Goal: Complete application form

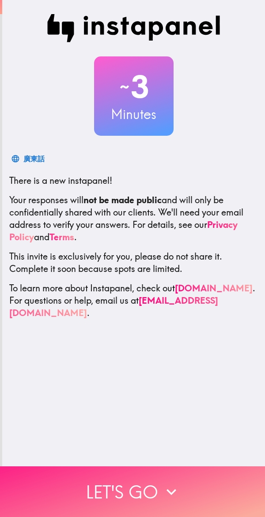
click at [214, 478] on button "Let's go" at bounding box center [132, 492] width 265 height 51
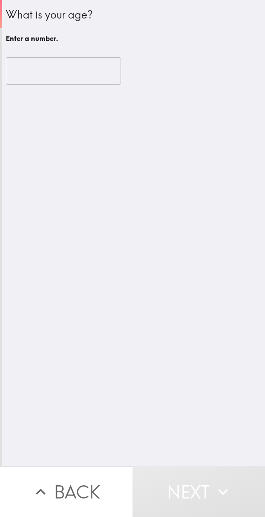
click at [75, 72] on input "number" at bounding box center [63, 70] width 115 height 27
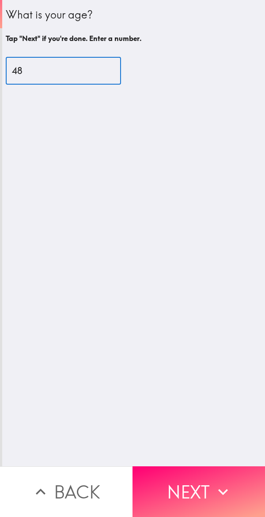
type input "48"
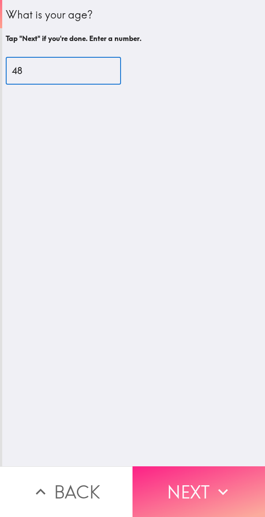
click at [210, 474] on button "Next" at bounding box center [198, 492] width 132 height 51
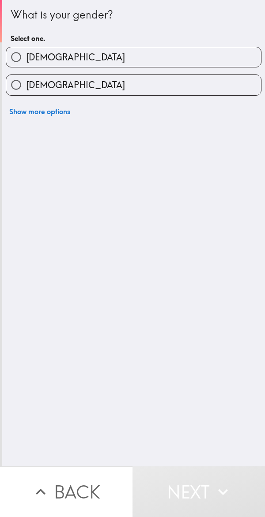
click at [219, 57] on label "[DEMOGRAPHIC_DATA]" at bounding box center [133, 57] width 254 height 20
click at [26, 57] on input "[DEMOGRAPHIC_DATA]" at bounding box center [16, 57] width 20 height 20
radio input "true"
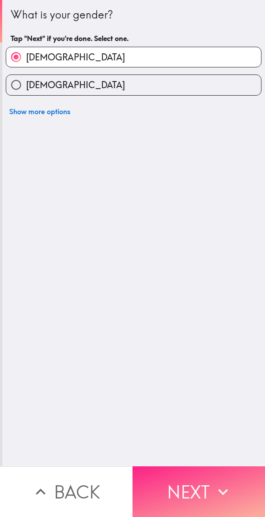
click at [217, 488] on icon "button" at bounding box center [222, 492] width 19 height 19
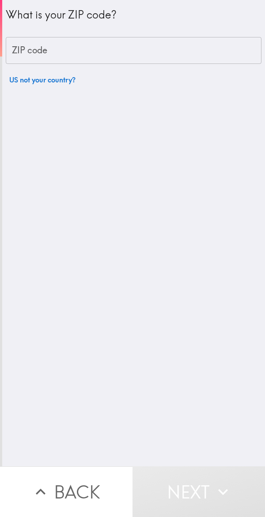
click at [213, 46] on input "ZIP code" at bounding box center [133, 50] width 255 height 27
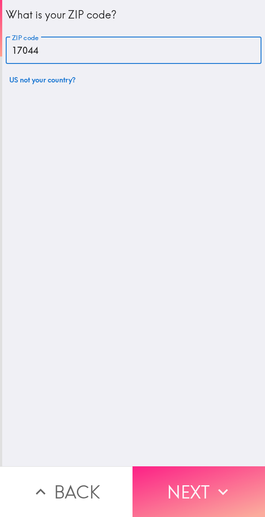
type input "17044"
click at [196, 476] on button "Next" at bounding box center [198, 492] width 132 height 51
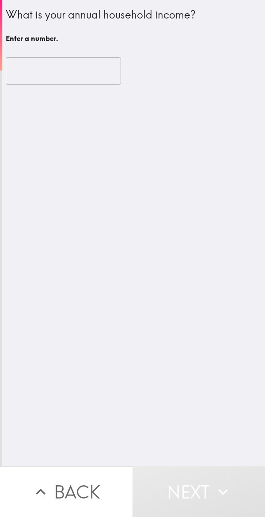
click at [66, 73] on input "number" at bounding box center [63, 70] width 115 height 27
type input "1"
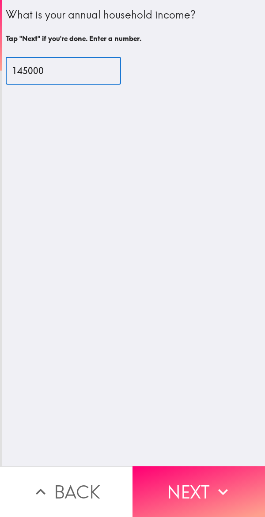
type input "145000"
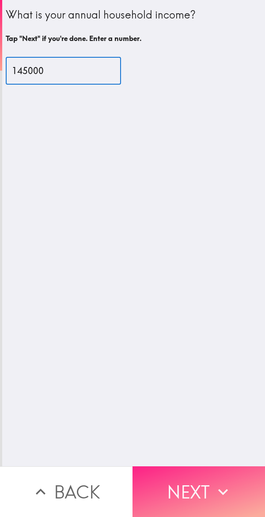
click at [190, 474] on button "Next" at bounding box center [198, 492] width 132 height 51
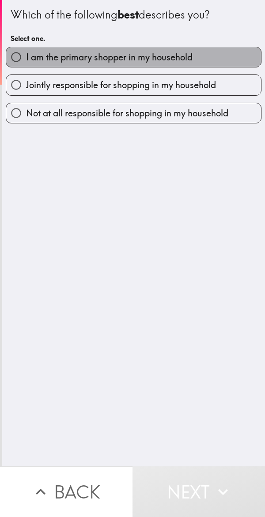
click at [225, 64] on label "I am the primary shopper in my household" at bounding box center [133, 57] width 254 height 20
click at [26, 64] on input "I am the primary shopper in my household" at bounding box center [16, 57] width 20 height 20
radio input "true"
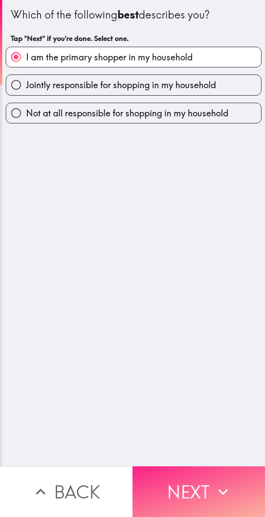
click at [182, 480] on button "Next" at bounding box center [198, 492] width 132 height 51
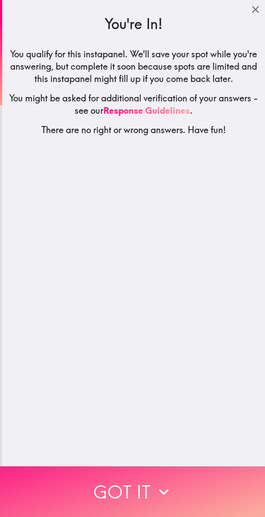
click at [225, 483] on button "Got it" at bounding box center [132, 492] width 265 height 51
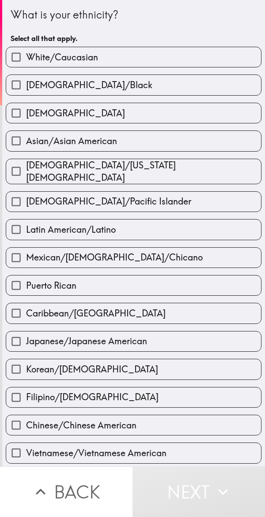
click at [228, 75] on label "[DEMOGRAPHIC_DATA]/Black" at bounding box center [133, 85] width 254 height 20
click at [26, 75] on input "[DEMOGRAPHIC_DATA]/Black" at bounding box center [16, 85] width 20 height 20
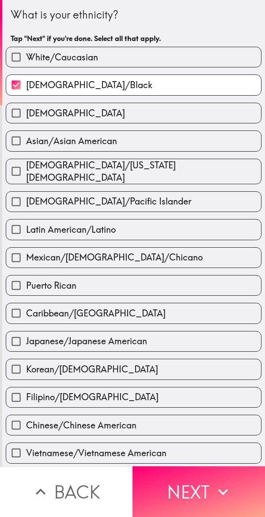
click at [222, 92] on label "[DEMOGRAPHIC_DATA]/Black" at bounding box center [133, 85] width 254 height 20
click at [26, 92] on input "[DEMOGRAPHIC_DATA]/Black" at bounding box center [16, 85] width 20 height 20
checkbox input "false"
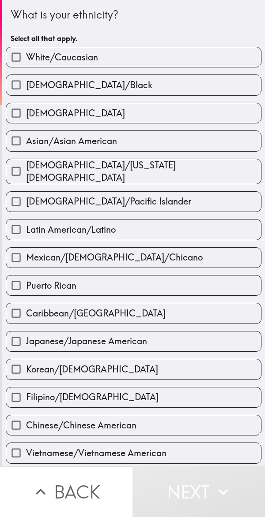
click at [228, 58] on label "White/Caucasian" at bounding box center [133, 57] width 254 height 20
click at [26, 58] on input "White/Caucasian" at bounding box center [16, 57] width 20 height 20
checkbox input "true"
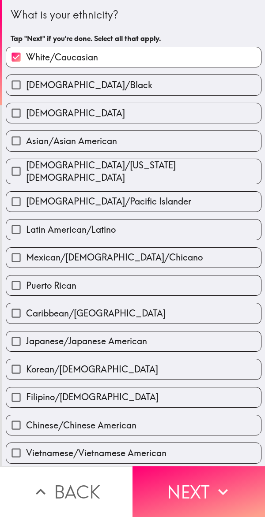
scroll to position [111, 0]
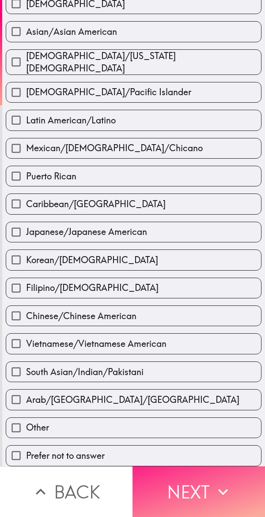
click at [189, 482] on button "Next" at bounding box center [198, 492] width 132 height 51
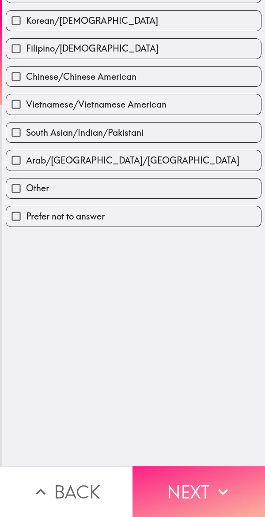
scroll to position [0, 0]
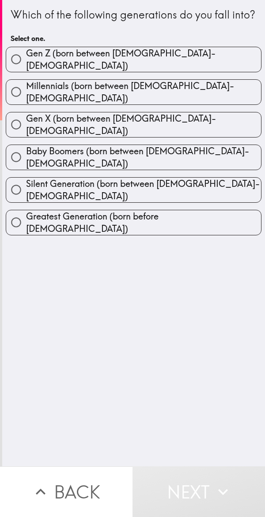
click at [218, 133] on label "Gen X (born between [DEMOGRAPHIC_DATA]-[DEMOGRAPHIC_DATA])" at bounding box center [133, 124] width 254 height 25
click at [26, 133] on input "Gen X (born between [DEMOGRAPHIC_DATA]-[DEMOGRAPHIC_DATA])" at bounding box center [16, 125] width 20 height 20
radio input "true"
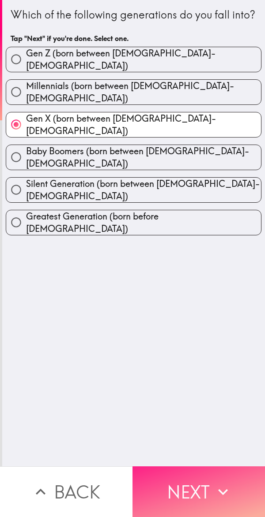
click at [189, 481] on button "Next" at bounding box center [198, 492] width 132 height 51
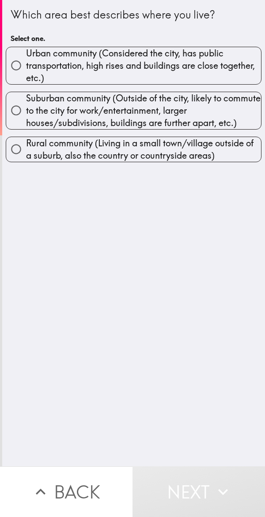
click at [226, 113] on span "Suburban community (Outside of the city, likely to commute to the city for work…" at bounding box center [143, 110] width 235 height 37
click at [26, 113] on input "Suburban community (Outside of the city, likely to commute to the city for work…" at bounding box center [16, 111] width 20 height 20
radio input "true"
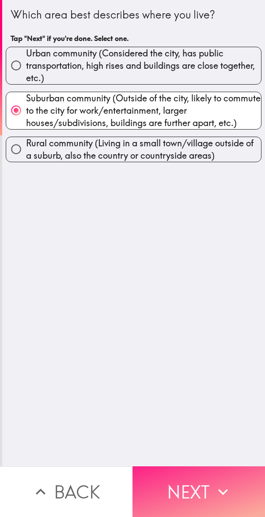
click at [216, 483] on icon "button" at bounding box center [222, 492] width 19 height 19
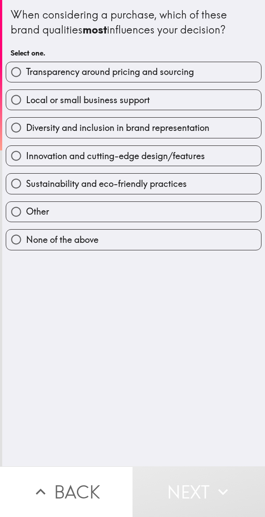
click at [81, 425] on div "When considering a purchase, which of these brand qualities most influences you…" at bounding box center [133, 233] width 262 height 467
click at [227, 78] on label "Transparency around pricing and sourcing" at bounding box center [133, 72] width 254 height 20
click at [26, 78] on input "Transparency around pricing and sourcing" at bounding box center [16, 72] width 20 height 20
radio input "true"
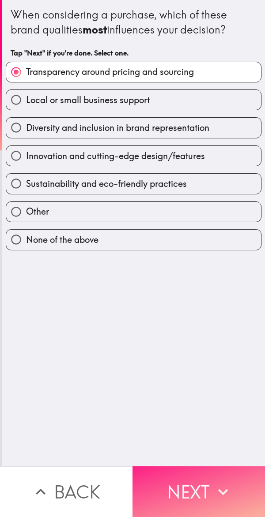
click at [203, 478] on button "Next" at bounding box center [198, 492] width 132 height 51
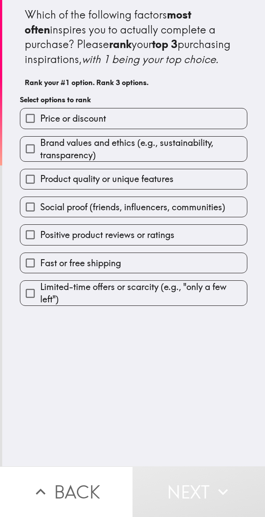
click at [187, 189] on label "Product quality or unique features" at bounding box center [133, 179] width 226 height 20
click at [40, 189] on input "Product quality or unique features" at bounding box center [30, 179] width 20 height 20
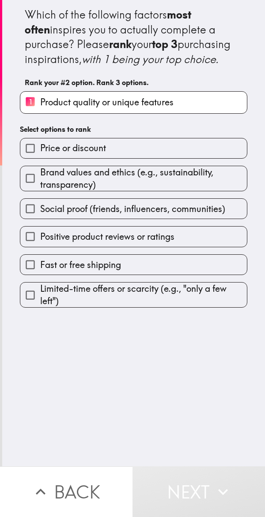
click at [202, 307] on span "Limited-time offers or scarcity (e.g., "only a few left")" at bounding box center [143, 295] width 206 height 25
click at [40, 305] on input "Limited-time offers or scarcity (e.g., "only a few left")" at bounding box center [30, 295] width 20 height 20
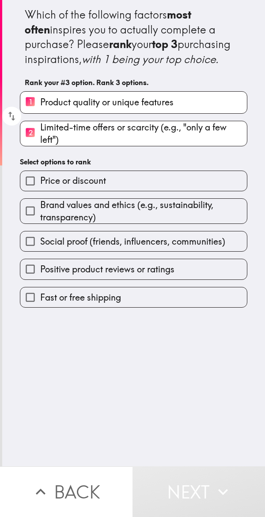
click at [205, 224] on span "Brand values and ethics (e.g., sustainability, transparency)" at bounding box center [143, 211] width 206 height 25
click at [40, 221] on input "Brand values and ethics (e.g., sustainability, transparency)" at bounding box center [30, 211] width 20 height 20
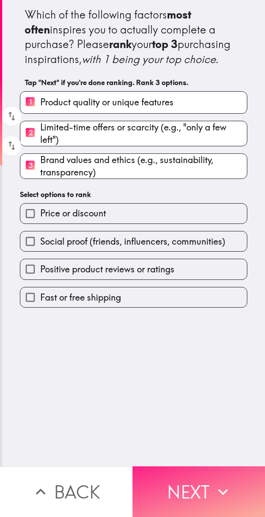
click at [187, 478] on button "Next" at bounding box center [198, 492] width 132 height 51
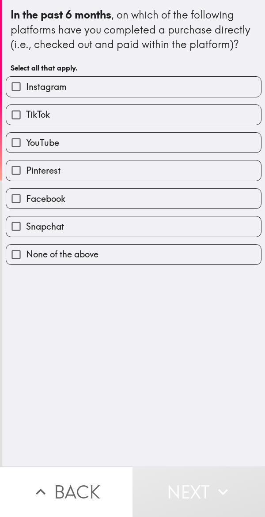
click at [239, 89] on label "Instagram" at bounding box center [133, 87] width 254 height 20
click at [26, 89] on input "Instagram" at bounding box center [16, 87] width 20 height 20
checkbox input "true"
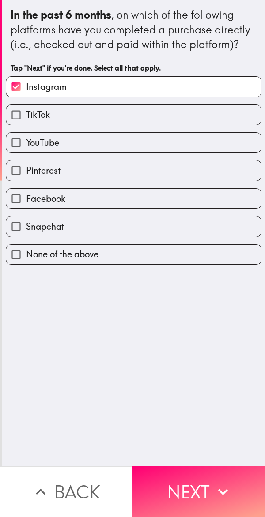
click at [222, 123] on label "TikTok" at bounding box center [133, 115] width 254 height 20
click at [26, 123] on input "TikTok" at bounding box center [16, 115] width 20 height 20
checkbox input "true"
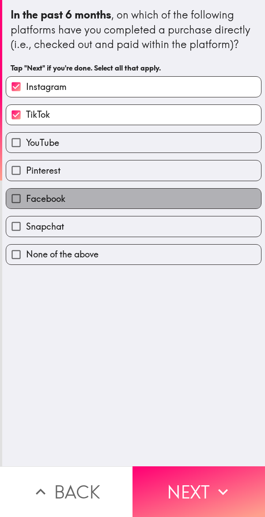
click at [189, 199] on label "Facebook" at bounding box center [133, 199] width 254 height 20
click at [26, 199] on input "Facebook" at bounding box center [16, 199] width 20 height 20
checkbox input "true"
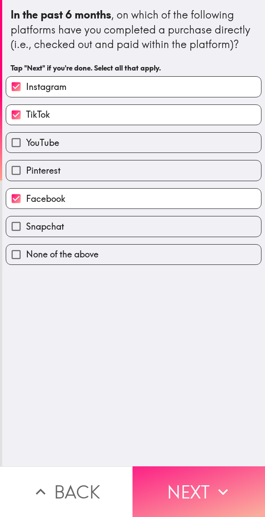
click at [184, 479] on button "Next" at bounding box center [198, 492] width 132 height 51
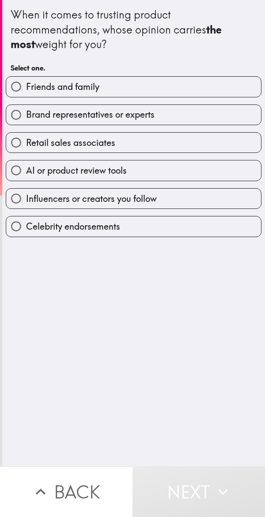
click at [221, 116] on label "Brand representatives or experts" at bounding box center [133, 115] width 254 height 20
click at [26, 116] on input "Brand representatives or experts" at bounding box center [16, 115] width 20 height 20
radio input "true"
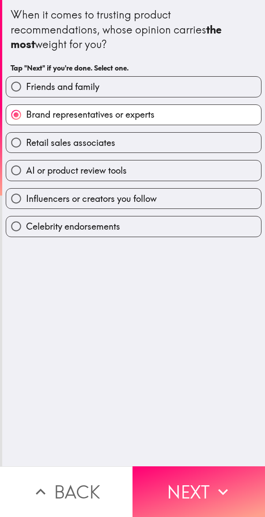
click at [205, 202] on label "Influencers or creators you follow" at bounding box center [133, 199] width 254 height 20
click at [26, 202] on input "Influencers or creators you follow" at bounding box center [16, 199] width 20 height 20
radio input "true"
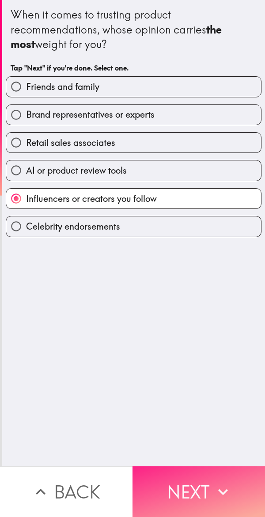
click at [196, 483] on button "Next" at bounding box center [198, 492] width 132 height 51
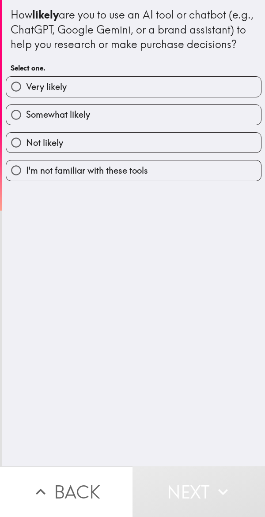
click at [222, 97] on label "Very likely" at bounding box center [133, 87] width 254 height 20
click at [26, 97] on input "Very likely" at bounding box center [16, 87] width 20 height 20
radio input "true"
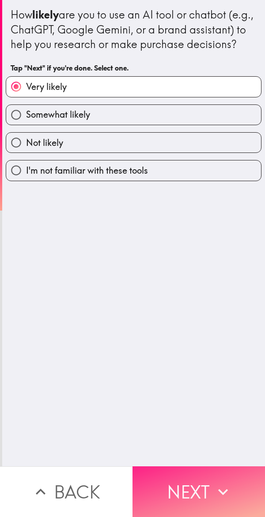
click at [185, 480] on button "Next" at bounding box center [198, 492] width 132 height 51
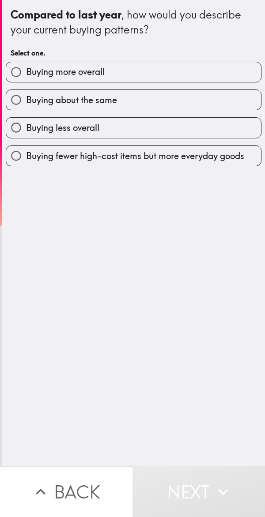
click at [221, 67] on label "Buying more overall" at bounding box center [133, 72] width 254 height 20
click at [26, 67] on input "Buying more overall" at bounding box center [16, 72] width 20 height 20
radio input "true"
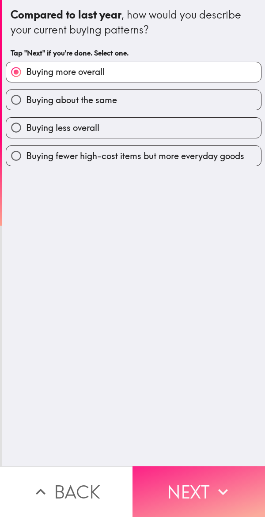
click at [197, 484] on button "Next" at bounding box center [198, 492] width 132 height 51
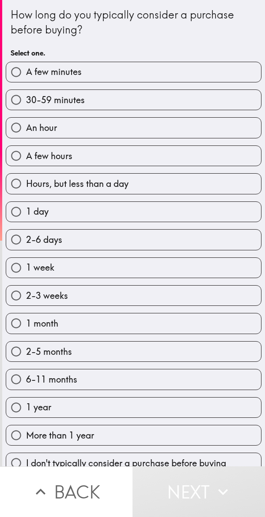
click at [203, 98] on label "30-59 minutes" at bounding box center [133, 100] width 254 height 20
click at [26, 98] on input "30-59 minutes" at bounding box center [16, 100] width 20 height 20
radio input "true"
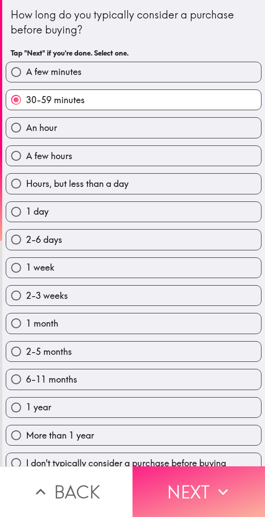
click at [180, 471] on button "Next" at bounding box center [198, 492] width 132 height 51
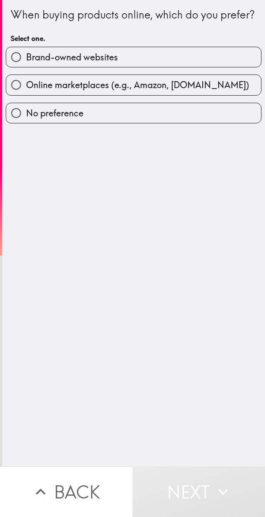
click at [219, 67] on label "Brand-owned websites" at bounding box center [133, 57] width 254 height 20
click at [26, 67] on input "Brand-owned websites" at bounding box center [16, 57] width 20 height 20
radio input "true"
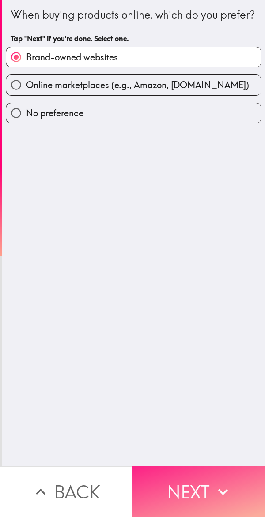
click at [190, 490] on button "Next" at bounding box center [198, 492] width 132 height 51
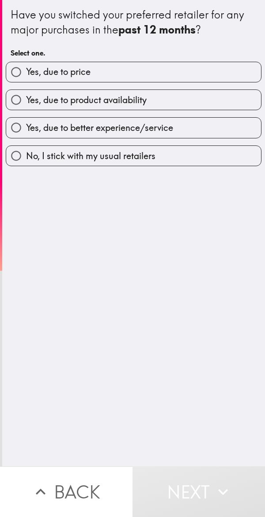
click at [199, 157] on label "No, I stick with my usual retailers" at bounding box center [133, 156] width 254 height 20
click at [26, 157] on input "No, I stick with my usual retailers" at bounding box center [16, 156] width 20 height 20
radio input "true"
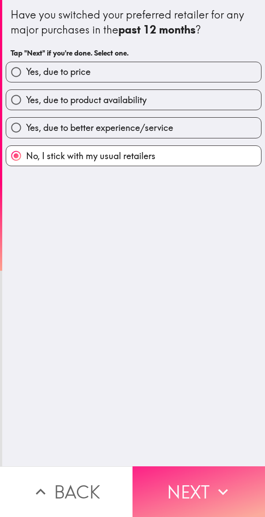
click at [171, 479] on button "Next" at bounding box center [198, 492] width 132 height 51
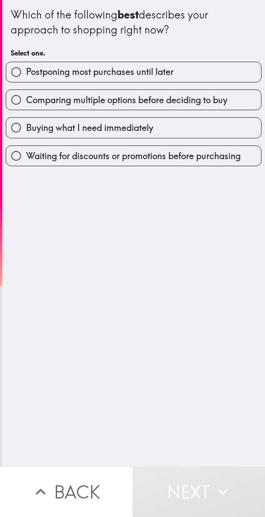
click at [220, 124] on label "Buying what I need immediately" at bounding box center [133, 128] width 254 height 20
click at [26, 124] on input "Buying what I need immediately" at bounding box center [16, 128] width 20 height 20
radio input "true"
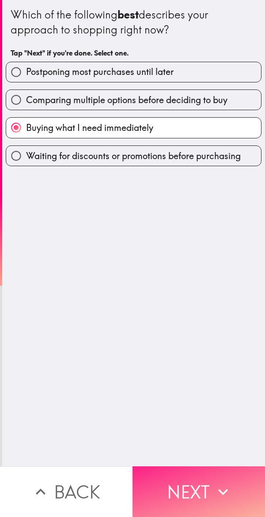
click at [173, 483] on button "Next" at bounding box center [198, 492] width 132 height 51
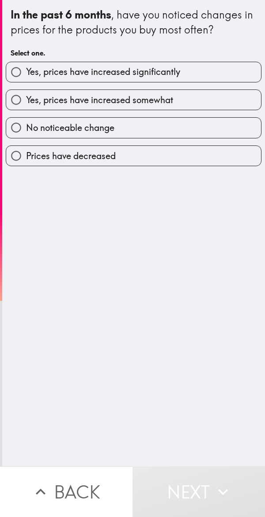
click at [207, 98] on label "Yes, prices have increased somewhat" at bounding box center [133, 100] width 254 height 20
click at [26, 98] on input "Yes, prices have increased somewhat" at bounding box center [16, 100] width 20 height 20
radio input "true"
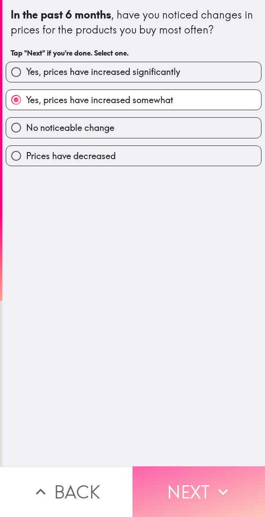
click at [179, 480] on button "Next" at bounding box center [198, 492] width 132 height 51
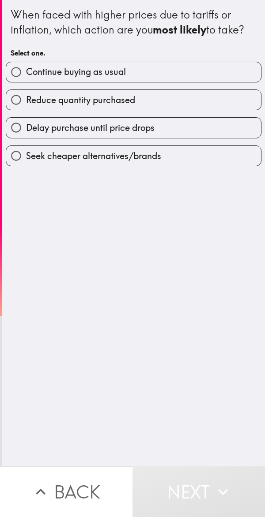
click at [203, 128] on label "Delay purchase until price drops" at bounding box center [133, 128] width 254 height 20
click at [26, 128] on input "Delay purchase until price drops" at bounding box center [16, 128] width 20 height 20
radio input "true"
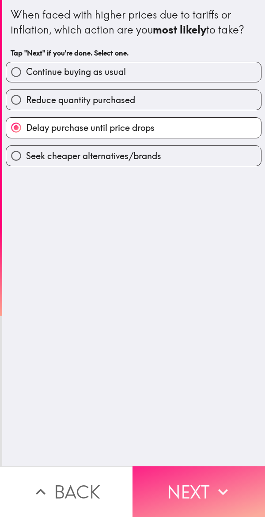
click at [176, 486] on button "Next" at bounding box center [198, 492] width 132 height 51
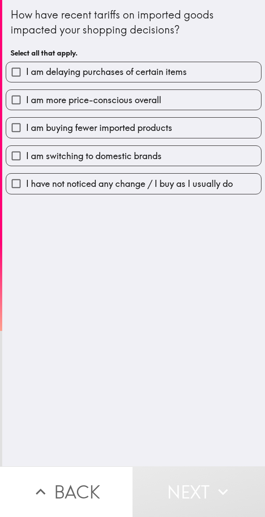
click at [220, 104] on label "I am more price-conscious overall" at bounding box center [133, 100] width 254 height 20
click at [26, 104] on input "I am more price-conscious overall" at bounding box center [16, 100] width 20 height 20
checkbox input "true"
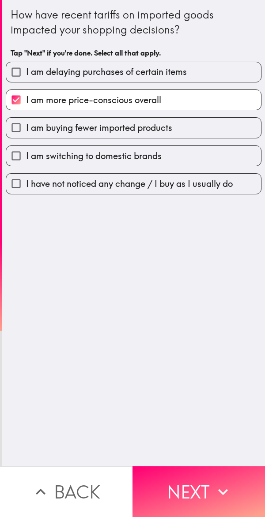
click at [196, 158] on label "I am switching to domestic brands" at bounding box center [133, 156] width 254 height 20
click at [26, 158] on input "I am switching to domestic brands" at bounding box center [16, 156] width 20 height 20
checkbox input "true"
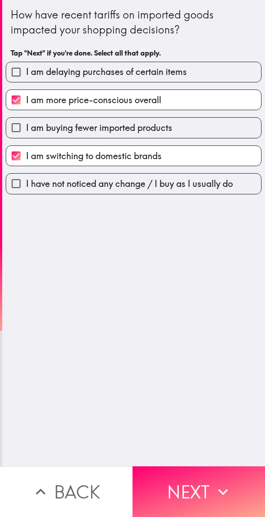
click at [202, 134] on label "I am buying fewer imported products" at bounding box center [133, 128] width 254 height 20
click at [26, 134] on input "I am buying fewer imported products" at bounding box center [16, 128] width 20 height 20
checkbox input "true"
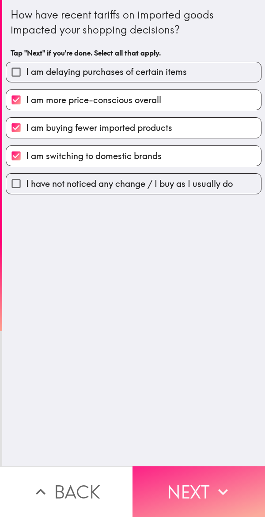
click at [187, 477] on button "Next" at bounding box center [198, 492] width 132 height 51
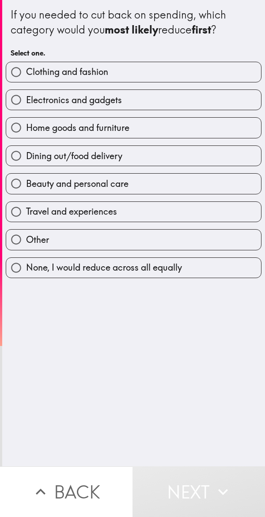
click at [214, 100] on label "Electronics and gadgets" at bounding box center [133, 100] width 254 height 20
click at [26, 100] on input "Electronics and gadgets" at bounding box center [16, 100] width 20 height 20
radio input "true"
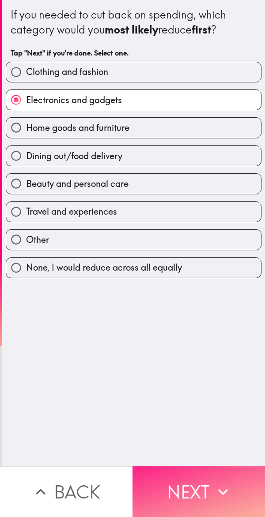
click at [203, 476] on button "Next" at bounding box center [198, 492] width 132 height 51
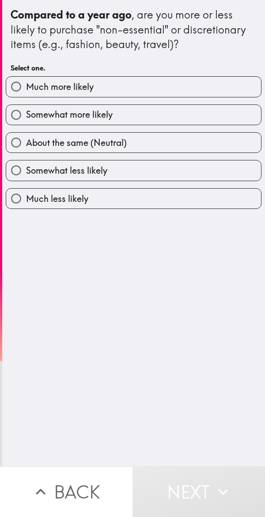
click at [222, 148] on label "About the same (Neutral)" at bounding box center [133, 143] width 254 height 20
click at [26, 148] on input "About the same (Neutral)" at bounding box center [16, 143] width 20 height 20
radio input "true"
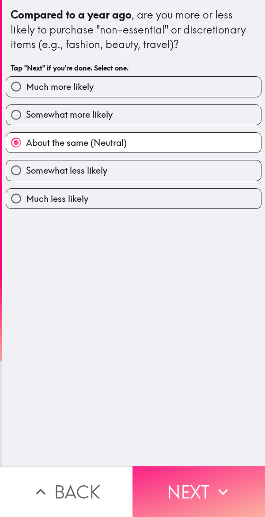
click at [198, 487] on button "Next" at bounding box center [198, 492] width 132 height 51
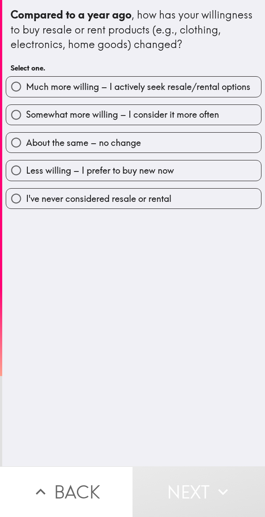
click at [234, 123] on label "Somewhat more willing – I consider it more often" at bounding box center [133, 115] width 254 height 20
click at [26, 123] on input "Somewhat more willing – I consider it more often" at bounding box center [16, 115] width 20 height 20
radio input "true"
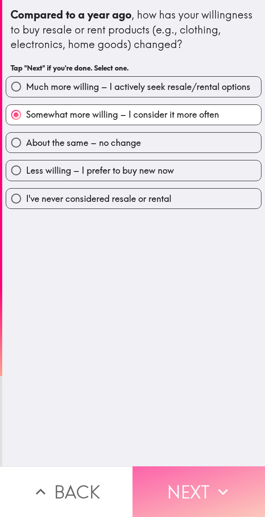
click at [188, 481] on button "Next" at bounding box center [198, 492] width 132 height 51
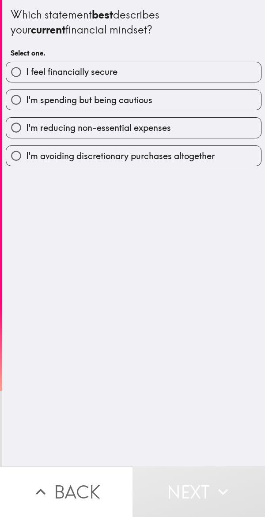
click at [234, 107] on label "I'm spending but being cautious" at bounding box center [133, 100] width 254 height 20
click at [26, 107] on input "I'm spending but being cautious" at bounding box center [16, 100] width 20 height 20
radio input "true"
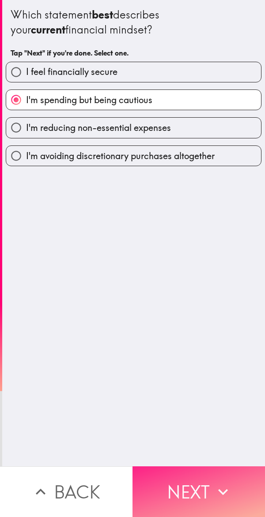
click at [192, 478] on button "Next" at bounding box center [198, 492] width 132 height 51
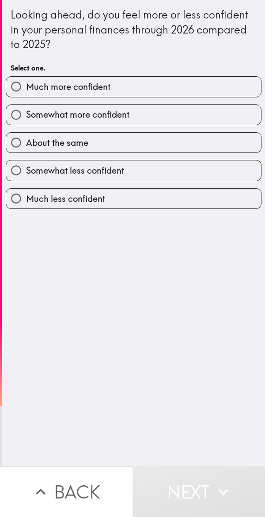
click at [229, 123] on label "Somewhat more confident" at bounding box center [133, 115] width 254 height 20
click at [26, 123] on input "Somewhat more confident" at bounding box center [16, 115] width 20 height 20
radio input "true"
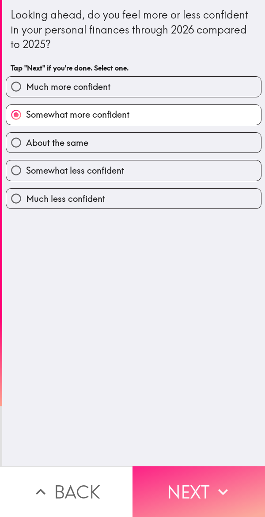
click at [183, 477] on button "Next" at bounding box center [198, 492] width 132 height 51
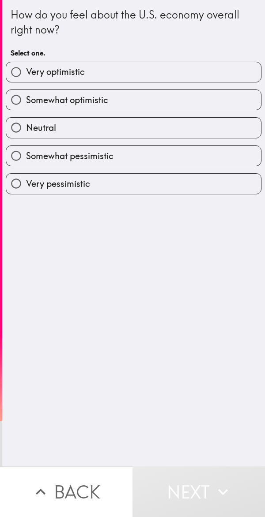
click at [236, 108] on label "Somewhat optimistic" at bounding box center [133, 100] width 254 height 20
click at [26, 108] on input "Somewhat optimistic" at bounding box center [16, 100] width 20 height 20
radio input "true"
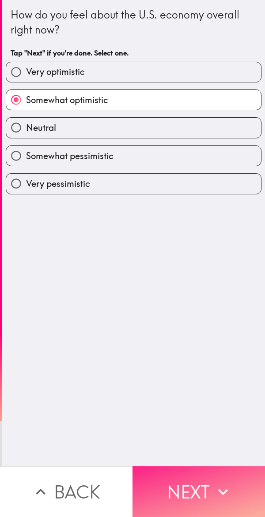
click at [178, 489] on button "Next" at bounding box center [198, 492] width 132 height 51
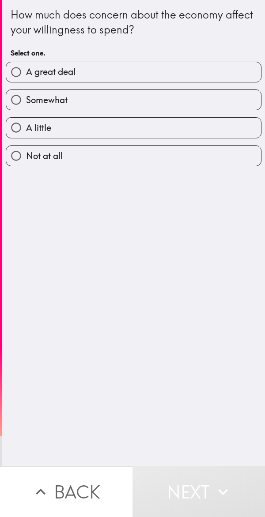
click at [236, 76] on label "A great deal" at bounding box center [133, 72] width 254 height 20
click at [26, 76] on input "A great deal" at bounding box center [16, 72] width 20 height 20
radio input "true"
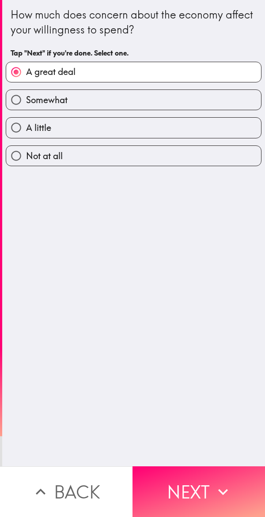
click at [213, 101] on label "Somewhat" at bounding box center [133, 100] width 254 height 20
click at [26, 101] on input "Somewhat" at bounding box center [16, 100] width 20 height 20
radio input "true"
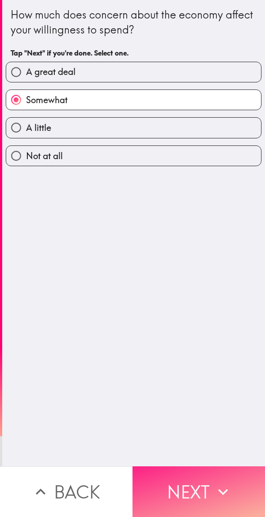
click at [168, 487] on button "Next" at bounding box center [198, 492] width 132 height 51
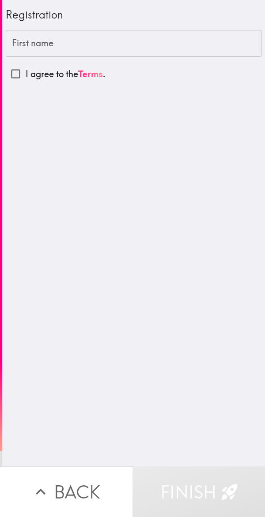
click at [222, 46] on input "First name" at bounding box center [133, 43] width 255 height 27
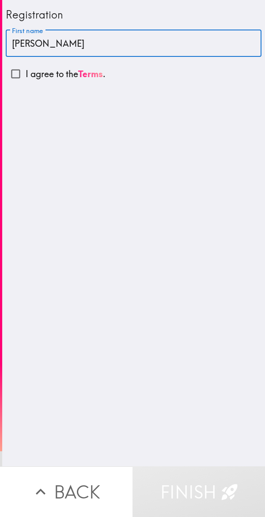
type input "[PERSON_NAME]"
click at [13, 83] on input "I agree to the Terms ." at bounding box center [16, 74] width 20 height 20
checkbox input "true"
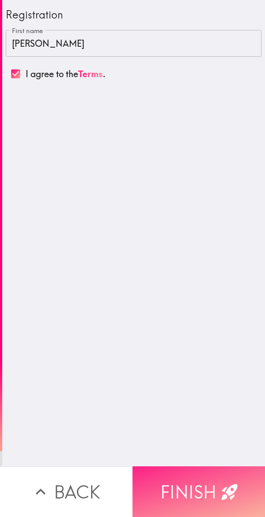
click at [188, 482] on button "Finish" at bounding box center [198, 492] width 132 height 51
